Goal: Task Accomplishment & Management: Manage account settings

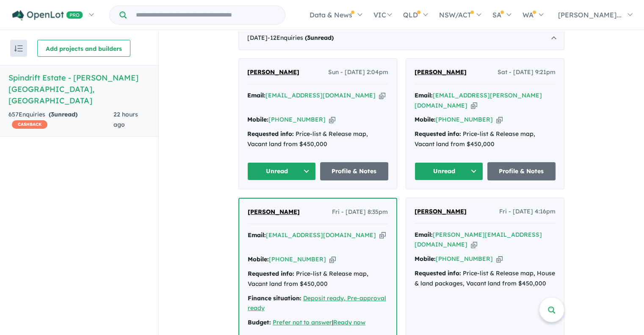
scroll to position [402, 0]
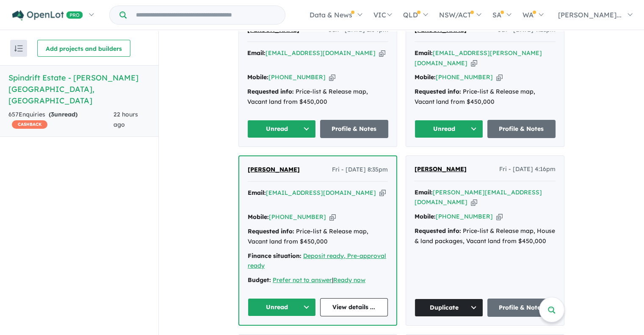
click at [286, 298] on button "Unread" at bounding box center [282, 307] width 68 height 18
click at [451, 125] on button "Unread" at bounding box center [449, 129] width 69 height 18
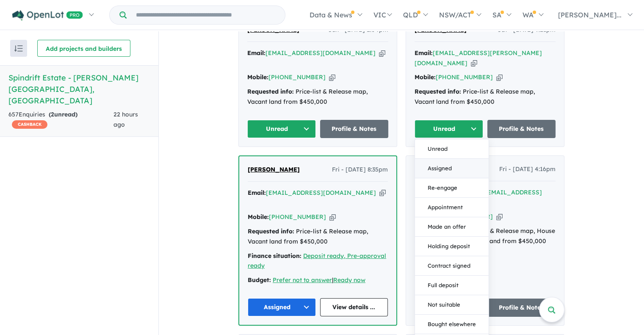
click at [440, 167] on button "Assigned" at bounding box center [452, 168] width 74 height 19
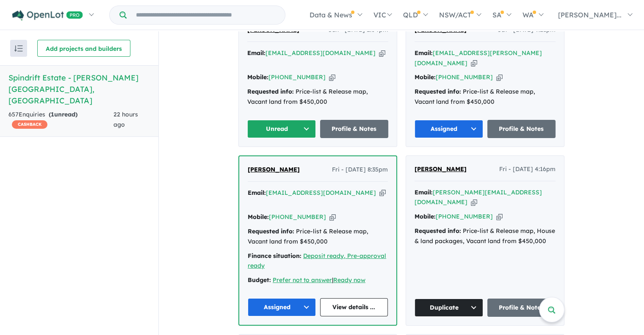
click at [298, 113] on div "[PERSON_NAME] Sun - [DATE] 2:04pm Email: [EMAIL_ADDRESS][DOMAIN_NAME] Copied! M…" at bounding box center [318, 82] width 158 height 130
click at [287, 121] on button "Unread" at bounding box center [281, 129] width 69 height 18
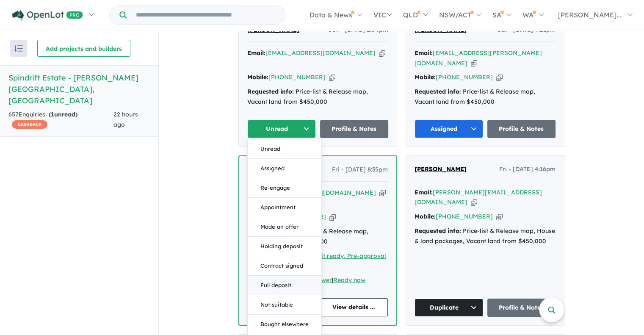
scroll to position [530, 0]
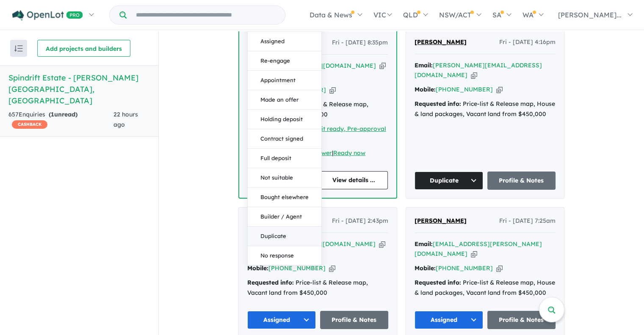
click at [275, 235] on button "Duplicate" at bounding box center [285, 236] width 74 height 19
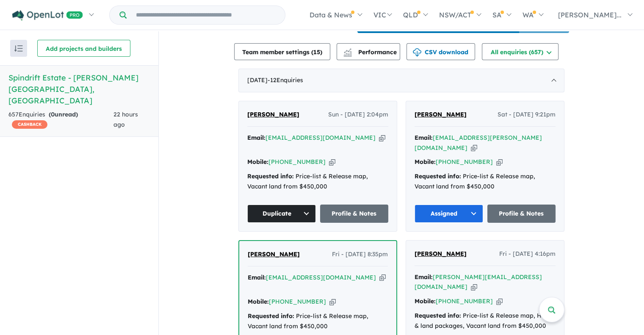
scroll to position [275, 0]
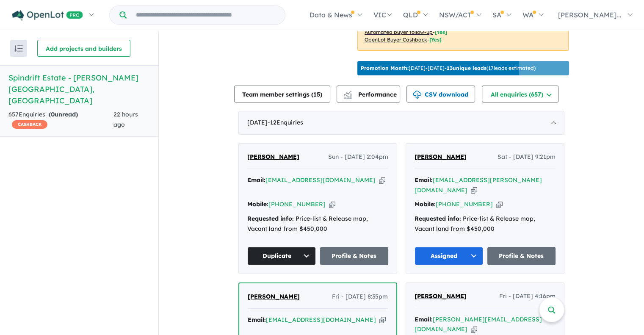
click at [496, 200] on icon "button" at bounding box center [499, 204] width 6 height 9
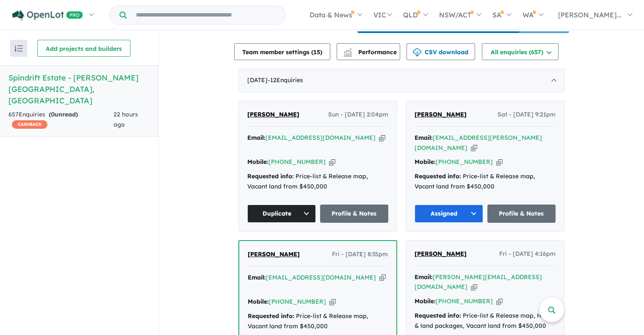
scroll to position [402, 0]
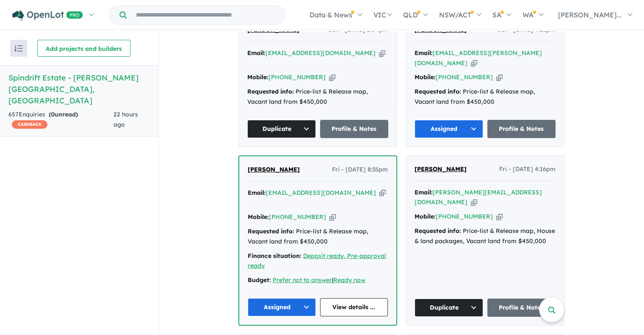
click at [380, 191] on icon "button" at bounding box center [383, 193] width 6 height 9
click at [321, 212] on div "Mobile: [PHONE_NUMBER] Copied!" at bounding box center [318, 217] width 140 height 10
click at [330, 213] on icon "button" at bounding box center [333, 217] width 6 height 9
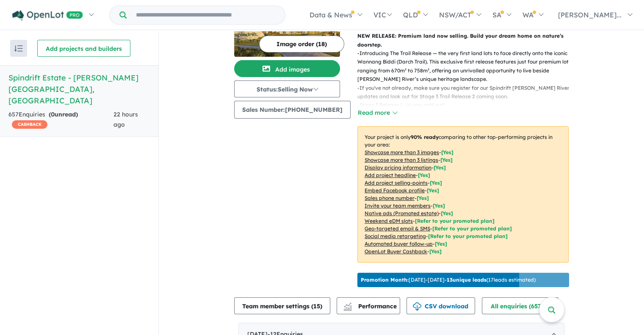
scroll to position [0, 0]
